Goal: Task Accomplishment & Management: Complete application form

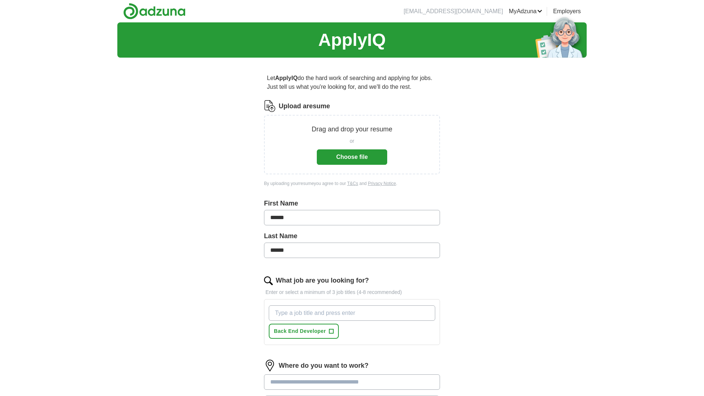
click at [347, 158] on button "Choose file" at bounding box center [352, 156] width 70 height 15
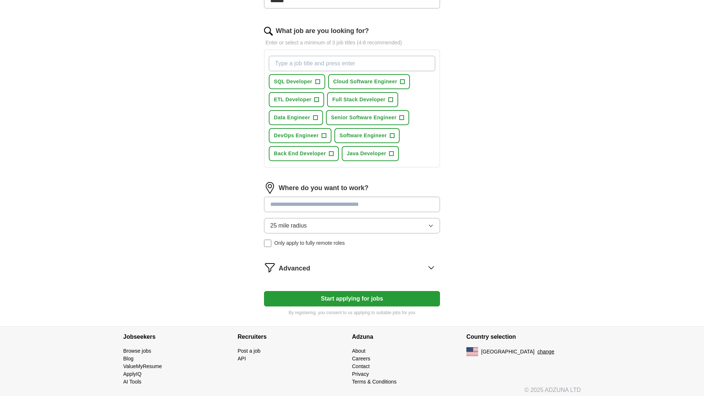
scroll to position [222, 0]
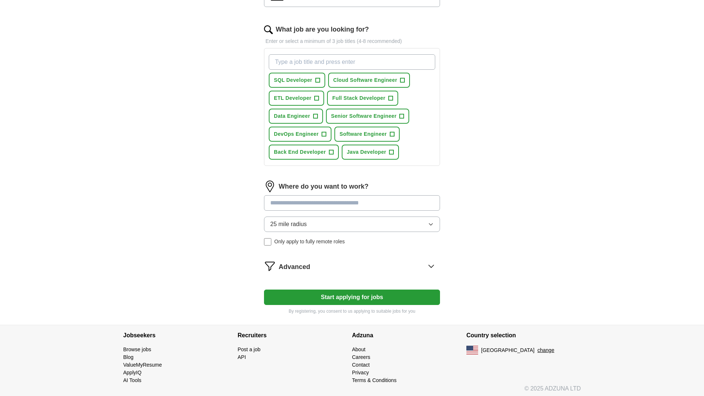
click at [331, 203] on input at bounding box center [352, 202] width 176 height 15
click at [322, 222] on div "Where do you want to work? 25 mile radius Only apply to fully remote roles" at bounding box center [352, 215] width 176 height 71
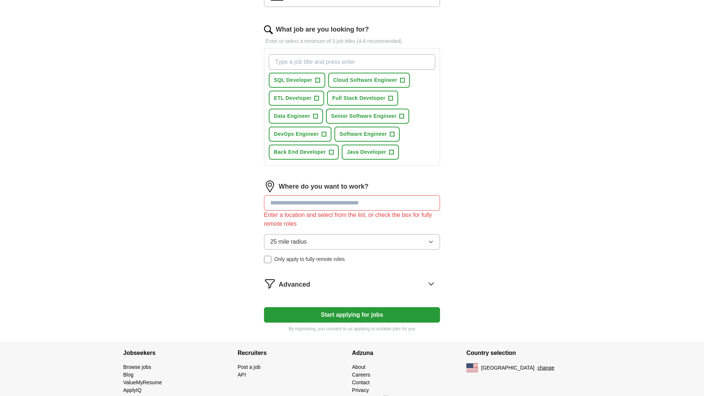
click at [316, 204] on input at bounding box center [352, 202] width 176 height 15
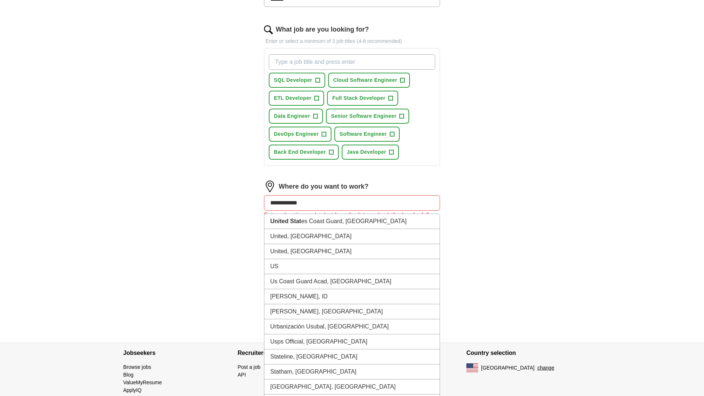
type input "**********"
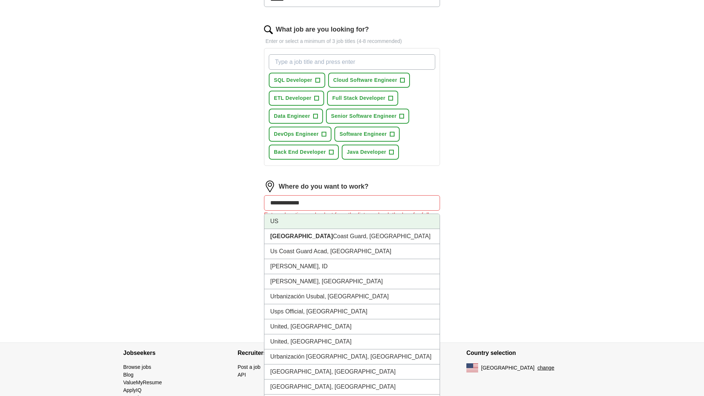
click at [307, 220] on li "US" at bounding box center [351, 221] width 175 height 15
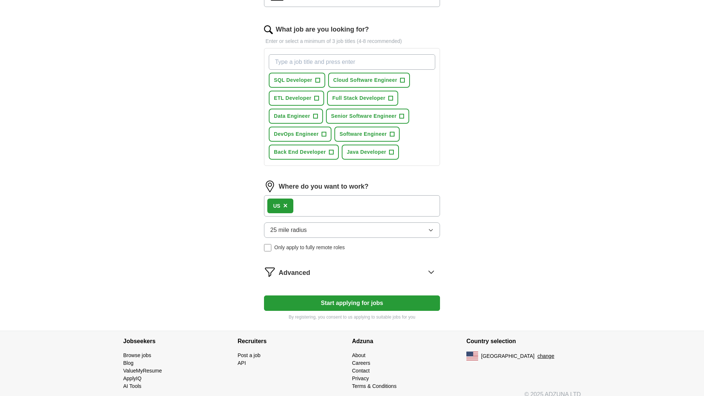
click at [312, 228] on button "25 mile radius" at bounding box center [352, 229] width 176 height 15
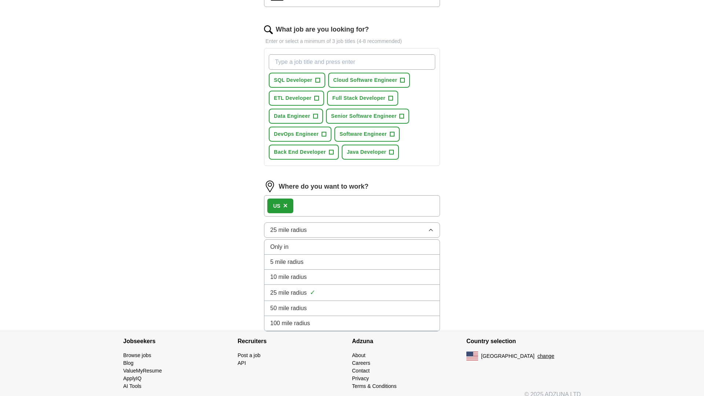
click at [322, 325] on div "100 mile radius" at bounding box center [352, 323] width 164 height 9
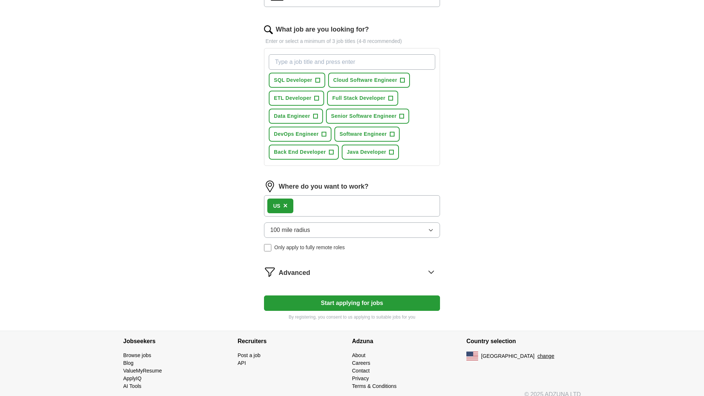
click at [345, 305] on button "Start applying for jobs" at bounding box center [352, 302] width 176 height 15
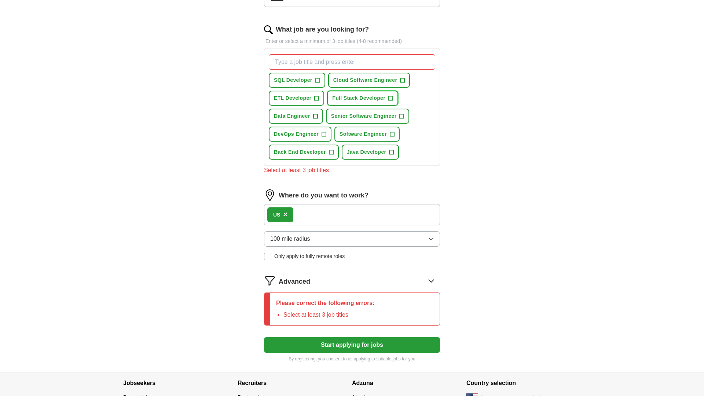
click at [393, 98] on button "Full Stack Developer +" at bounding box center [362, 98] width 71 height 15
click at [393, 99] on button "Full Stack Developer ✓ ×" at bounding box center [362, 98] width 71 height 15
click at [393, 133] on span "+" at bounding box center [392, 134] width 4 height 6
click at [400, 114] on span "+" at bounding box center [402, 116] width 4 height 6
click at [371, 152] on span "Java Developer" at bounding box center [367, 152] width 40 height 8
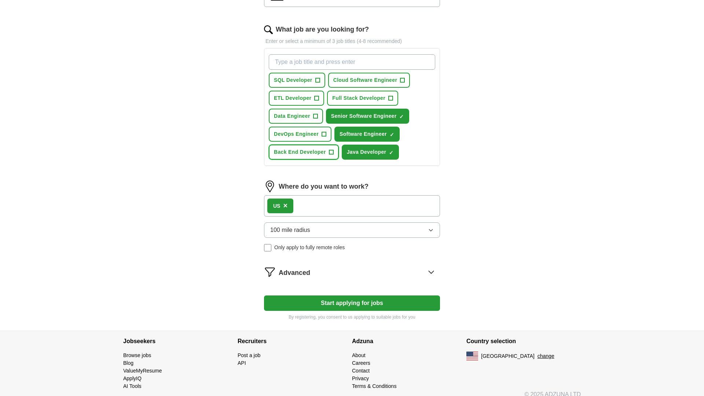
click at [311, 149] on span "Back End Developer" at bounding box center [300, 152] width 52 height 8
click at [303, 135] on span "DevOps Engineer" at bounding box center [296, 134] width 45 height 8
click at [297, 111] on button "Data Engineer +" at bounding box center [296, 116] width 54 height 15
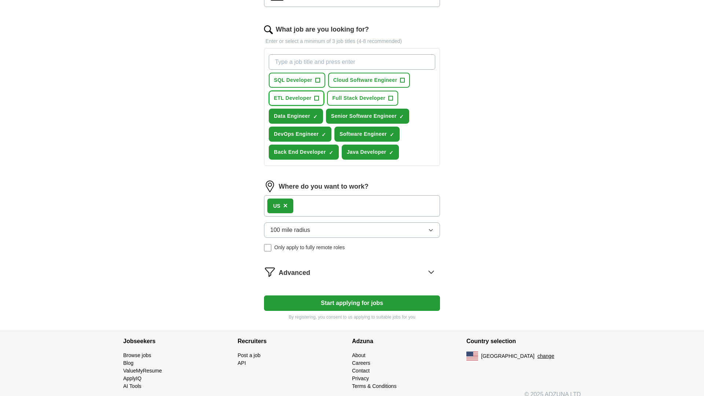
click at [295, 99] on span "ETL Developer" at bounding box center [292, 98] width 37 height 8
click at [295, 78] on span "SQL Developer" at bounding box center [293, 80] width 39 height 8
click at [347, 80] on span "Cloud Software Engineer" at bounding box center [365, 80] width 64 height 8
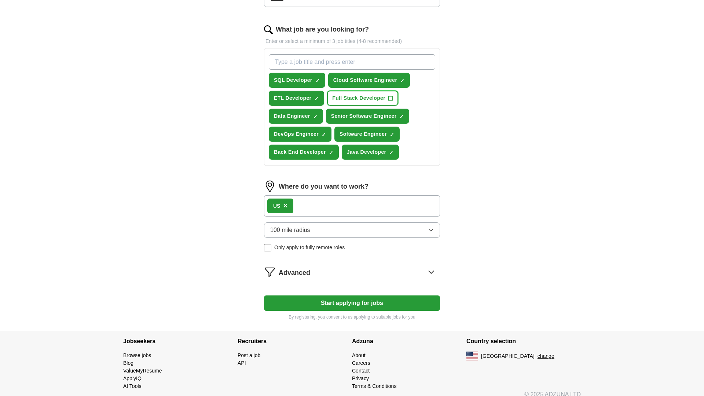
click at [347, 95] on span "Full Stack Developer" at bounding box center [358, 98] width 53 height 8
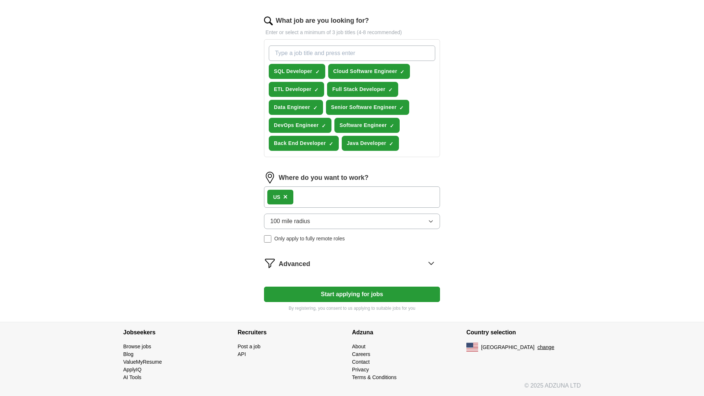
click at [359, 290] on button "Start applying for jobs" at bounding box center [352, 293] width 176 height 15
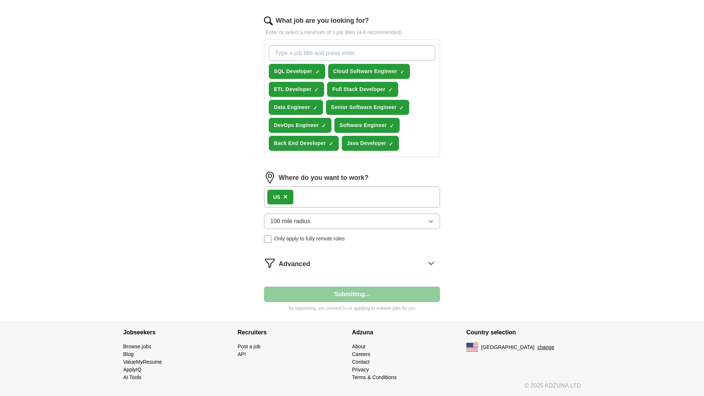
select select "**"
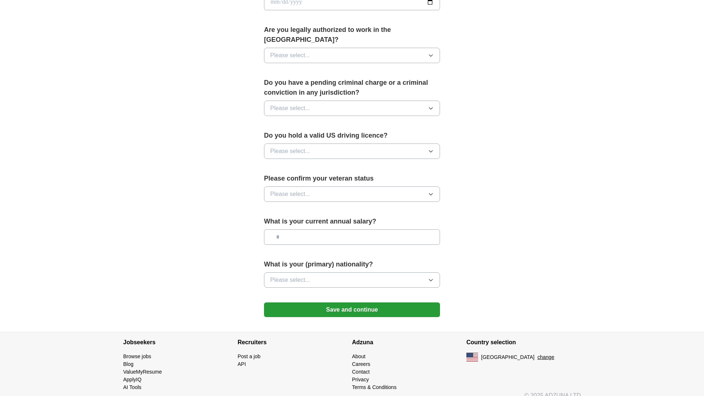
scroll to position [0, 0]
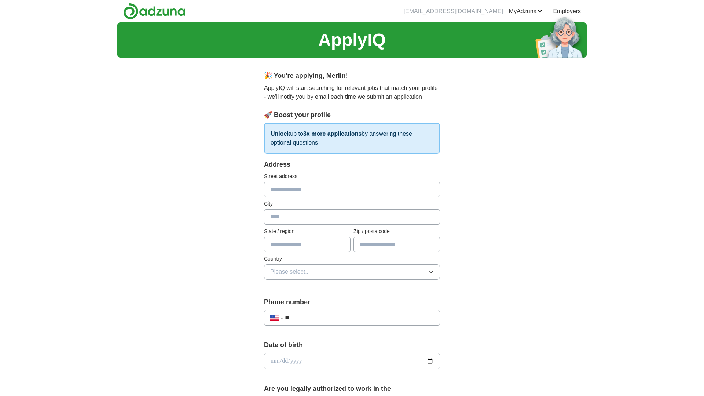
click at [300, 186] on input "text" at bounding box center [352, 189] width 176 height 15
type input "**********"
type input "*******"
type input "********"
type input "*****"
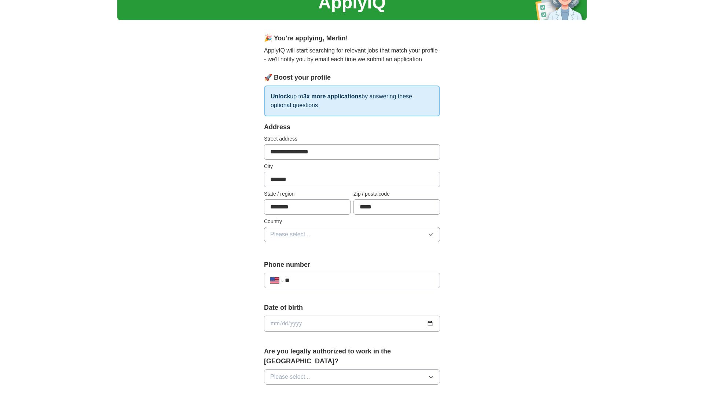
scroll to position [56, 0]
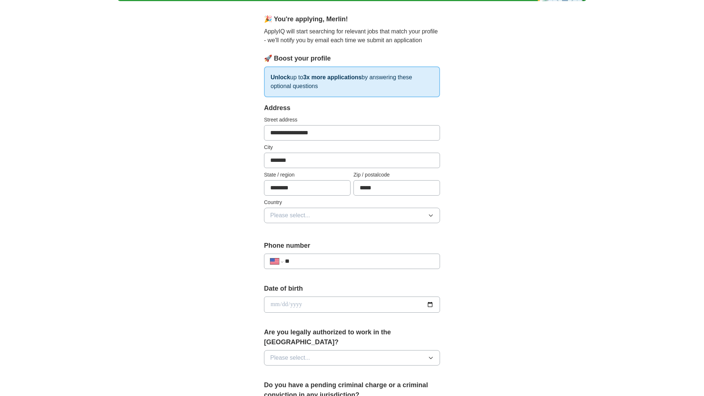
click at [316, 214] on button "Please select..." at bounding box center [352, 215] width 176 height 15
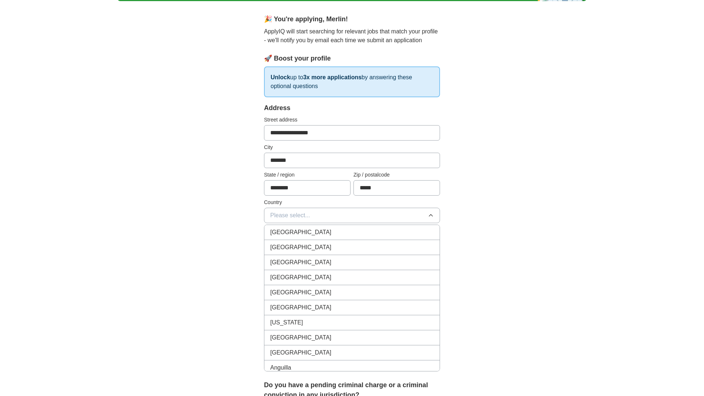
click at [307, 244] on div "[GEOGRAPHIC_DATA]" at bounding box center [352, 247] width 164 height 9
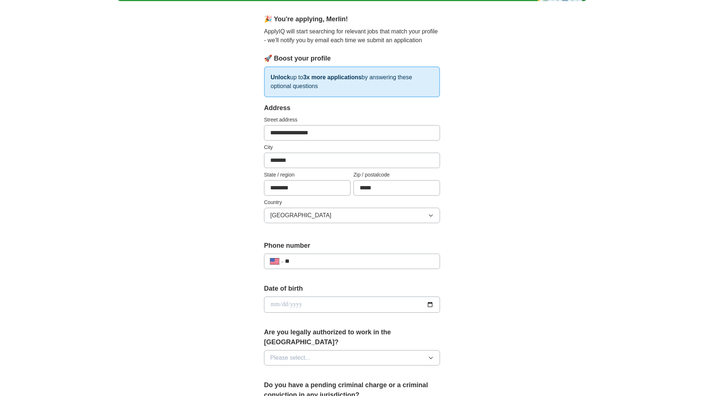
click at [307, 261] on input "**" at bounding box center [359, 261] width 149 height 9
type input "**********"
click at [427, 303] on input "date" at bounding box center [352, 304] width 176 height 16
click at [294, 305] on input "date" at bounding box center [352, 304] width 176 height 16
click at [284, 304] on input "date" at bounding box center [352, 304] width 176 height 16
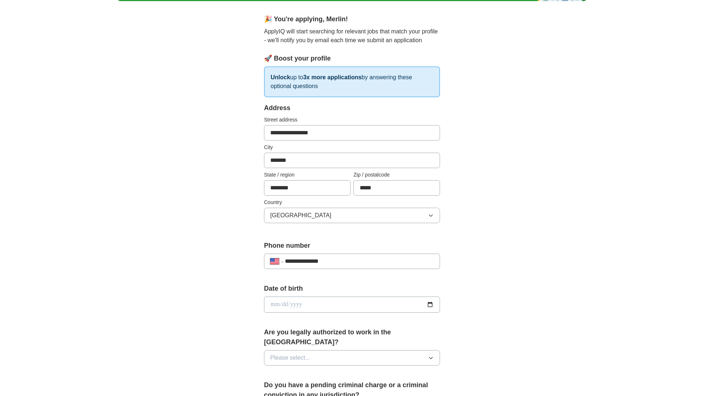
click at [272, 308] on input "date" at bounding box center [352, 304] width 176 height 16
type input "**********"
click at [334, 351] on button "Please select..." at bounding box center [352, 357] width 176 height 15
click at [320, 370] on div "Yes" at bounding box center [352, 374] width 164 height 9
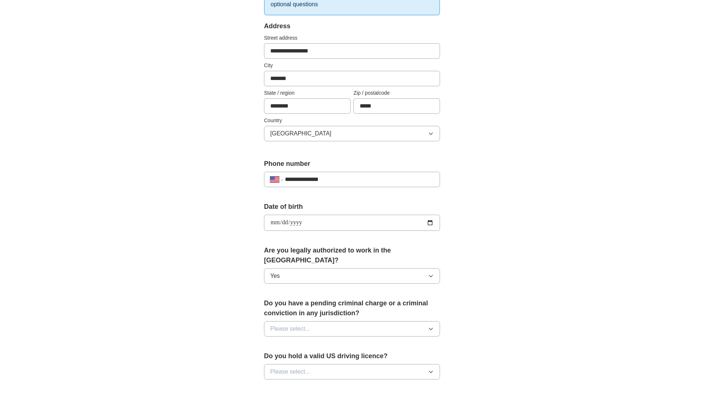
scroll to position [154, 0]
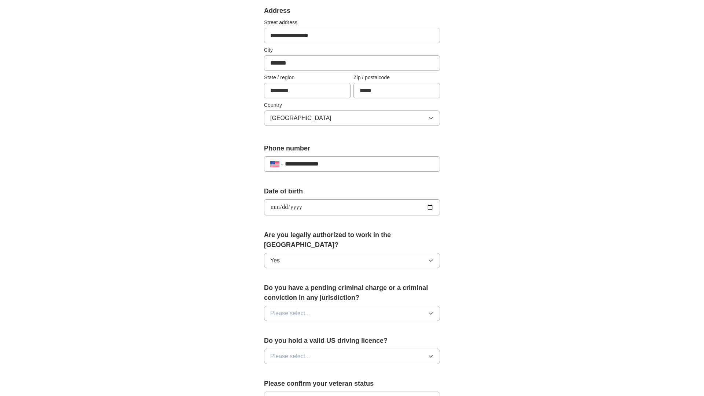
click at [345, 305] on button "Please select..." at bounding box center [352, 312] width 176 height 15
click at [321, 341] on div "No" at bounding box center [352, 345] width 164 height 9
click at [332, 348] on button "Please select..." at bounding box center [352, 355] width 176 height 15
click at [309, 369] on div "Yes" at bounding box center [352, 373] width 164 height 9
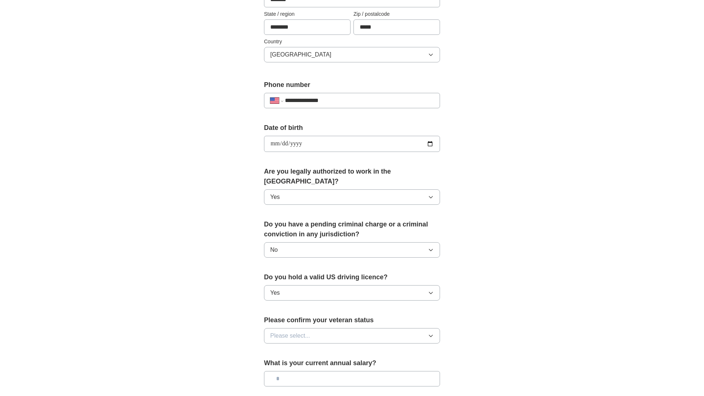
scroll to position [253, 0]
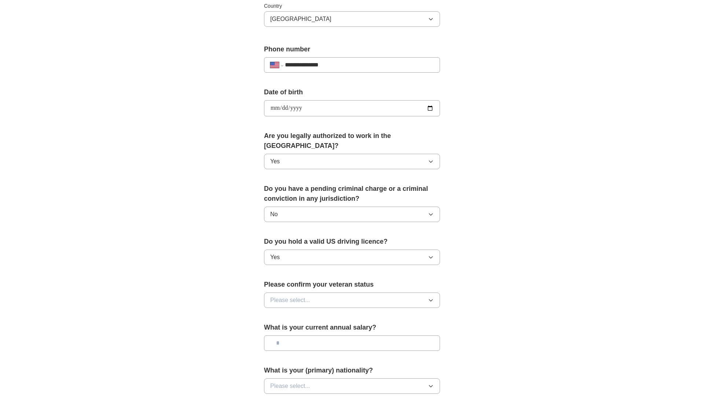
click at [341, 292] on button "Please select..." at bounding box center [352, 299] width 176 height 15
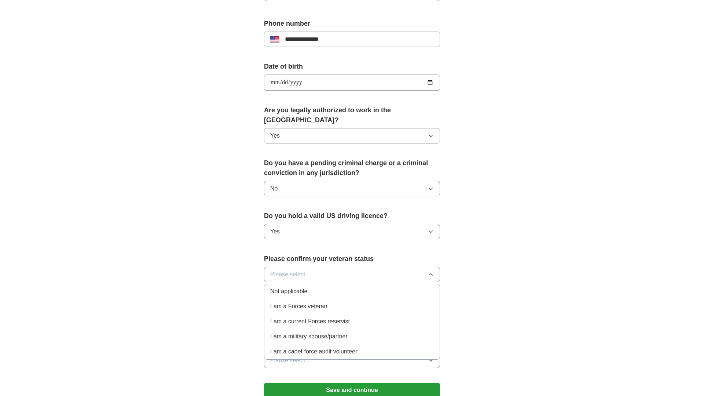
scroll to position [280, 0]
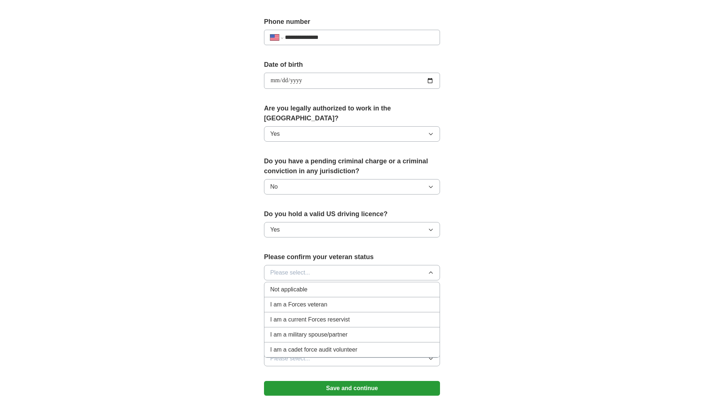
click at [311, 285] on div "Not applicable" at bounding box center [352, 289] width 164 height 9
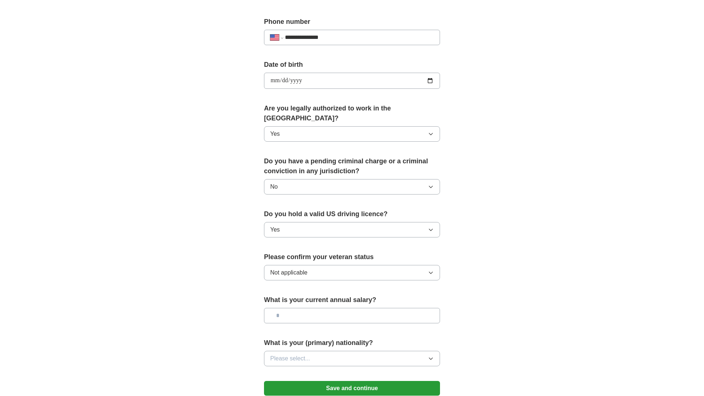
click at [320, 308] on input "text" at bounding box center [352, 315] width 176 height 15
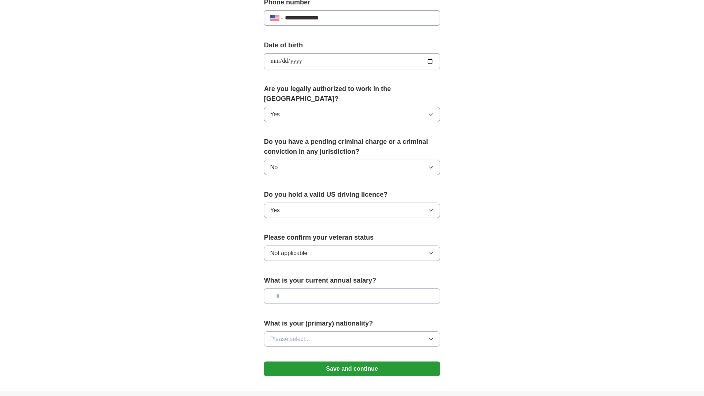
scroll to position [301, 0]
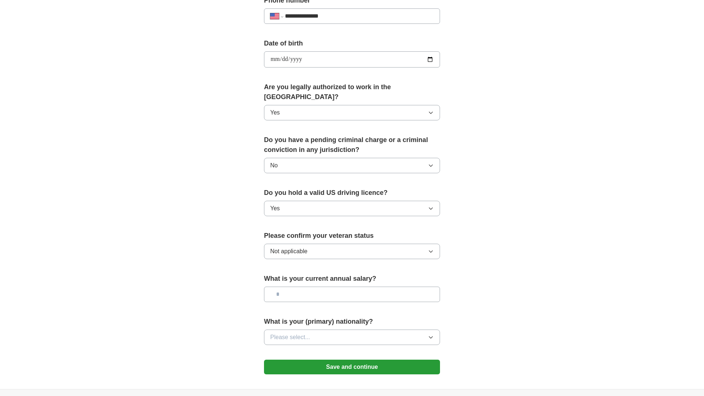
click at [307, 333] on span "Please select..." at bounding box center [290, 337] width 40 height 9
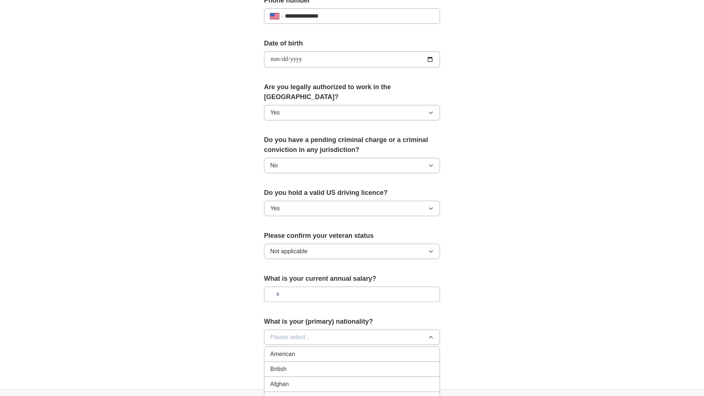
scroll to position [312, 0]
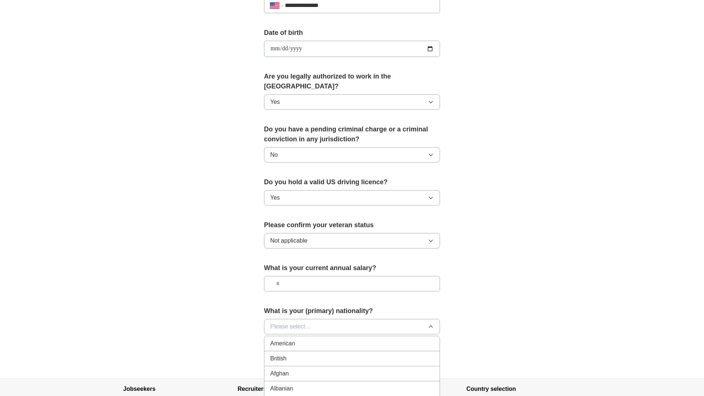
click at [289, 322] on span "Please select..." at bounding box center [290, 326] width 40 height 9
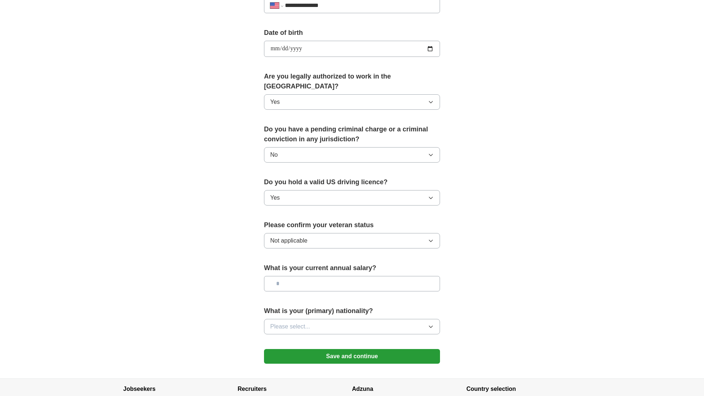
click at [425, 319] on button "Please select..." at bounding box center [352, 326] width 176 height 15
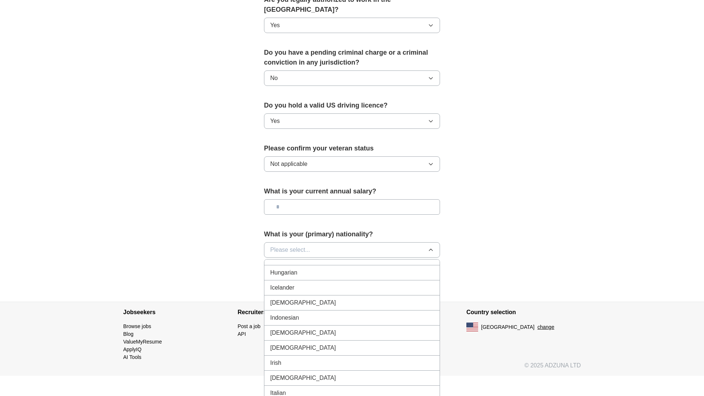
scroll to position [1162, 0]
click at [290, 303] on div "[DEMOGRAPHIC_DATA]" at bounding box center [352, 307] width 164 height 9
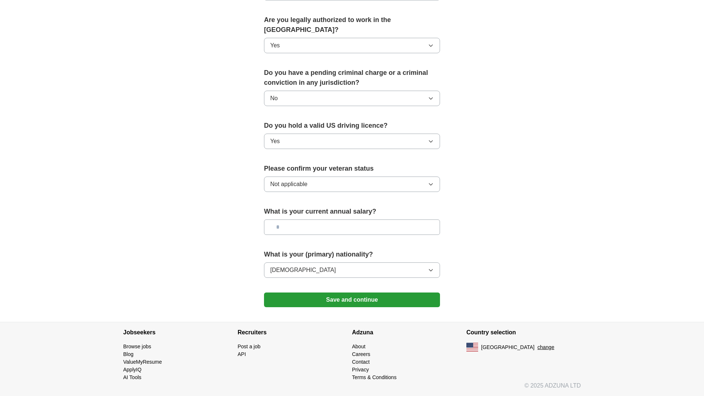
scroll to position [359, 0]
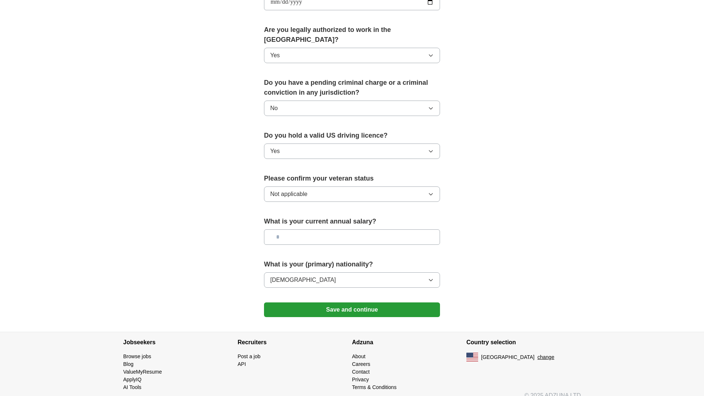
click at [291, 229] on input "text" at bounding box center [352, 236] width 176 height 15
type input "********"
click at [339, 302] on button "Save and continue" at bounding box center [352, 309] width 176 height 15
